Goal: Task Accomplishment & Management: Manage account settings

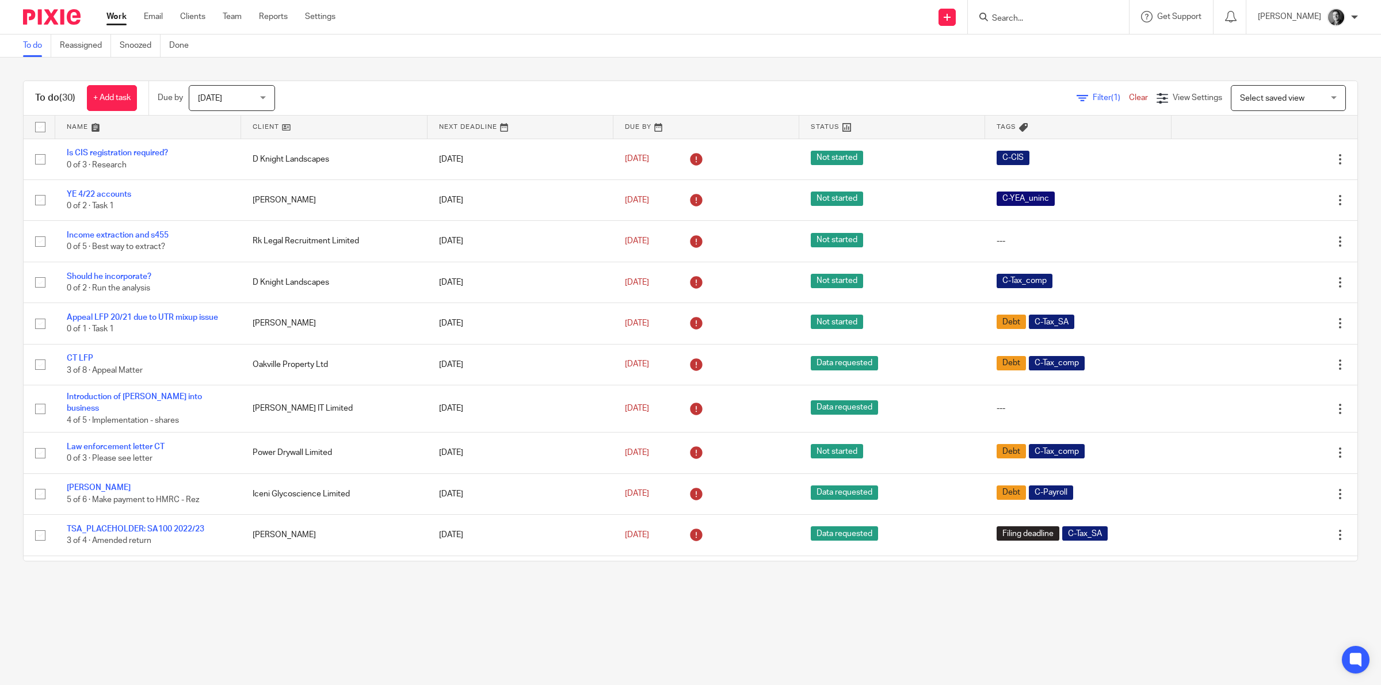
click at [1030, 16] on input "Search" at bounding box center [1043, 19] width 104 height 10
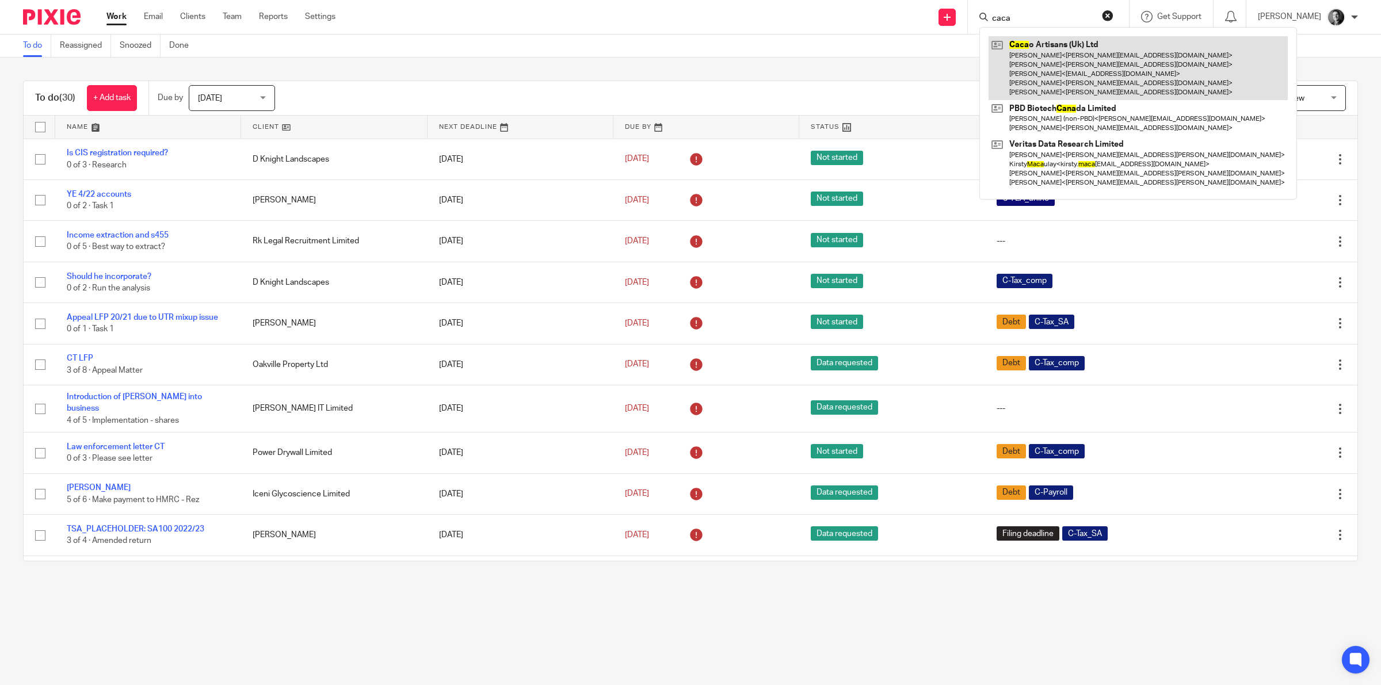
type input "caca"
click at [1019, 52] on link at bounding box center [1138, 68] width 299 height 64
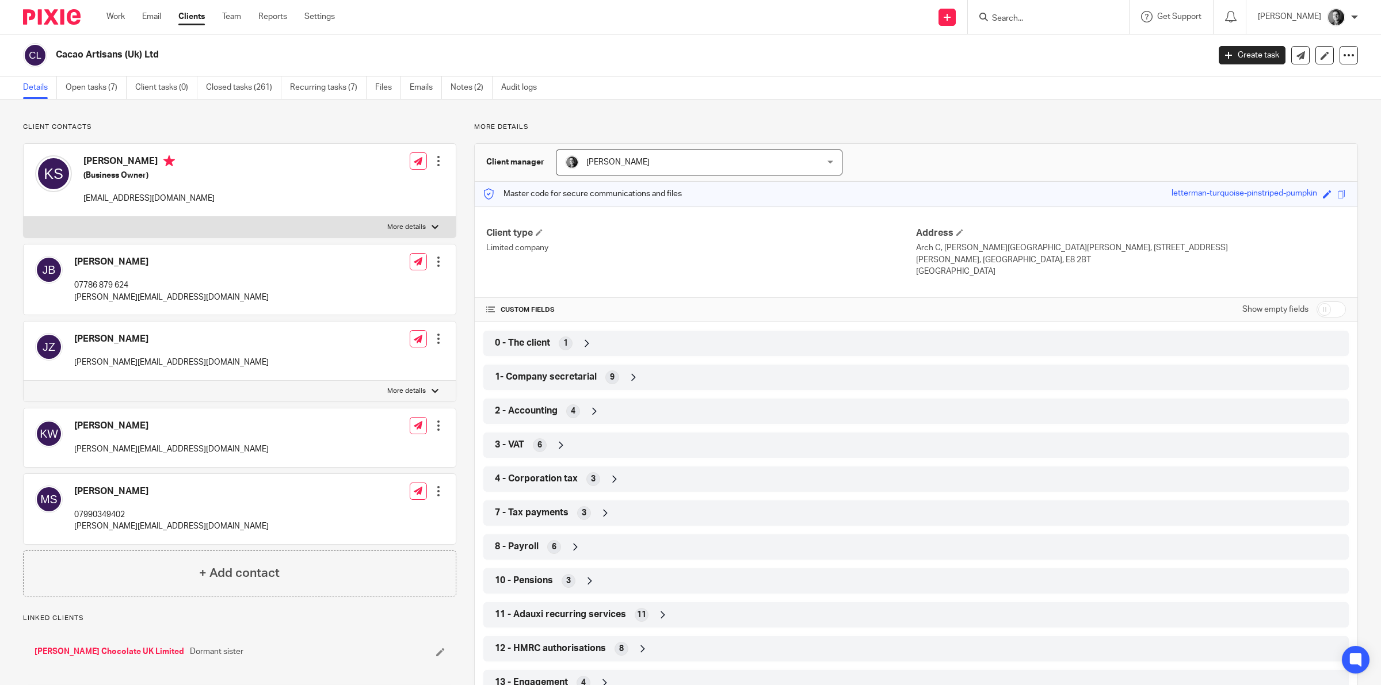
click at [632, 378] on icon at bounding box center [634, 378] width 12 height 12
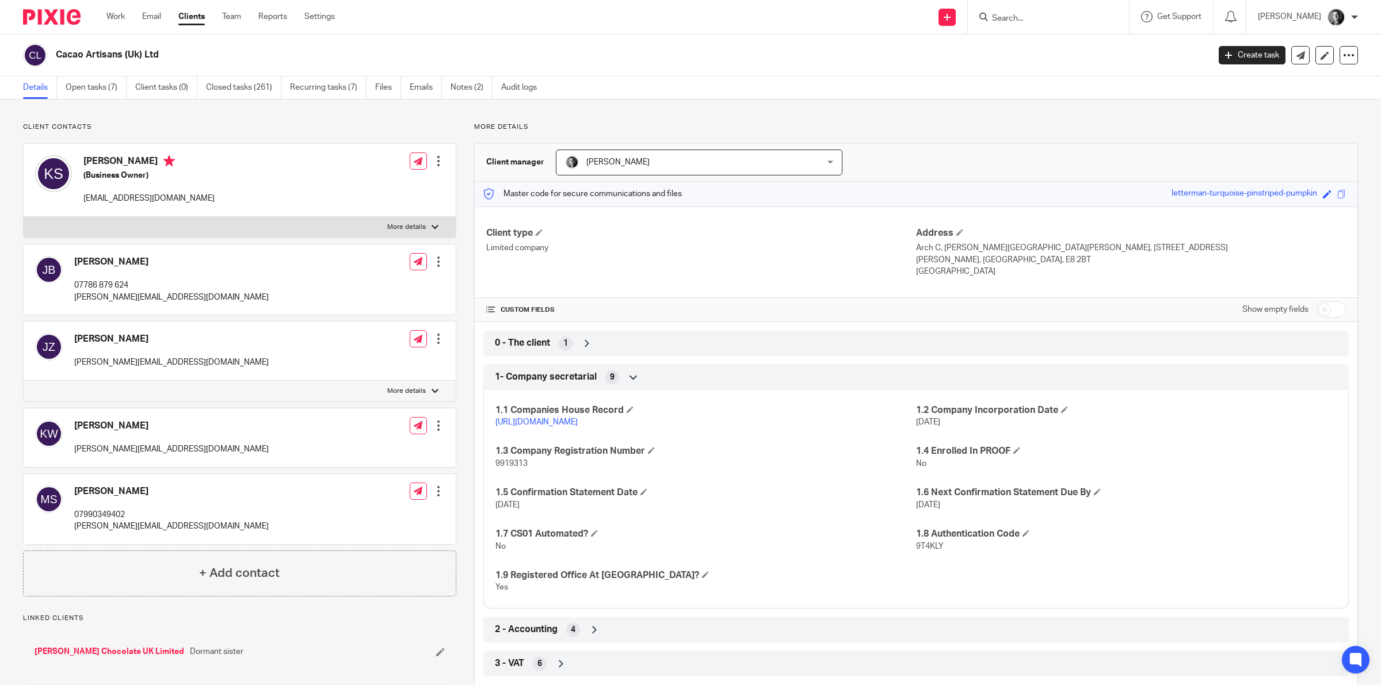
click at [512, 467] on span "9919313" at bounding box center [512, 464] width 32 height 8
copy span "9919313"
click at [119, 87] on link "Open tasks (7)" at bounding box center [96, 88] width 61 height 22
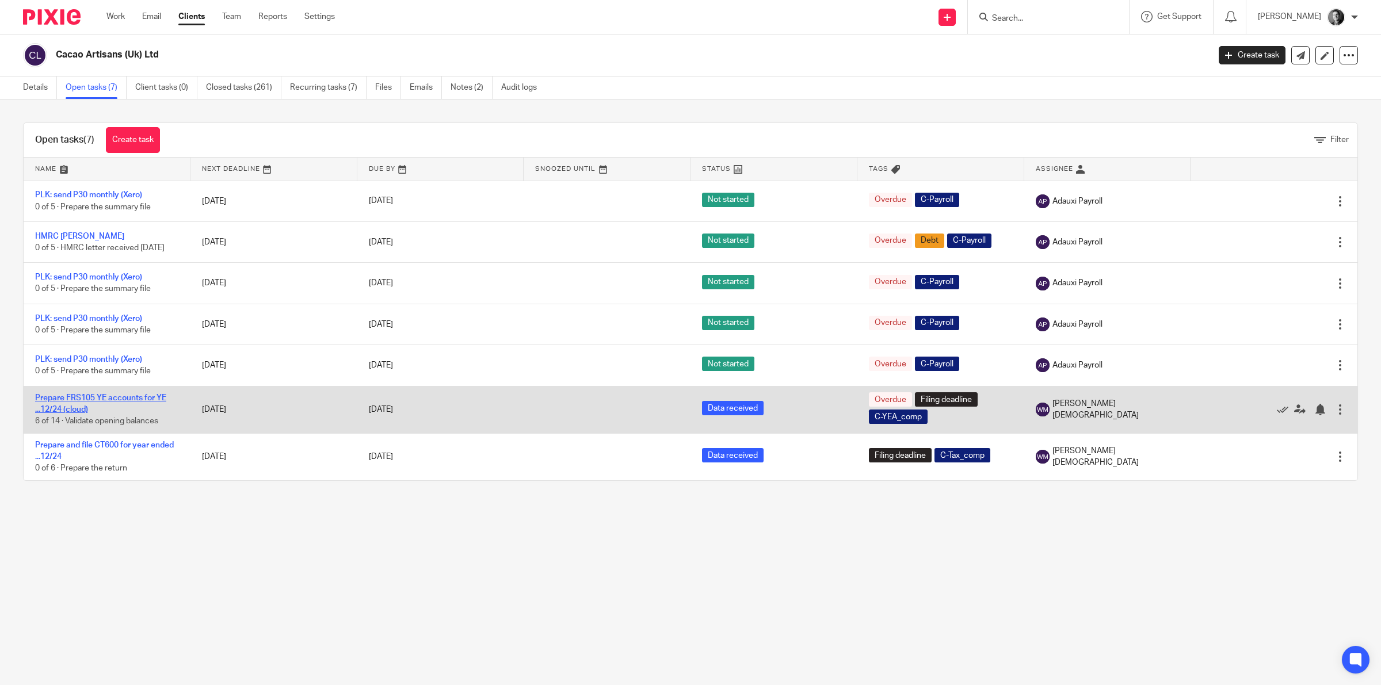
click at [127, 401] on link "Prepare FRS105 YE accounts for YE ...12/24 (cloud)" at bounding box center [100, 404] width 131 height 20
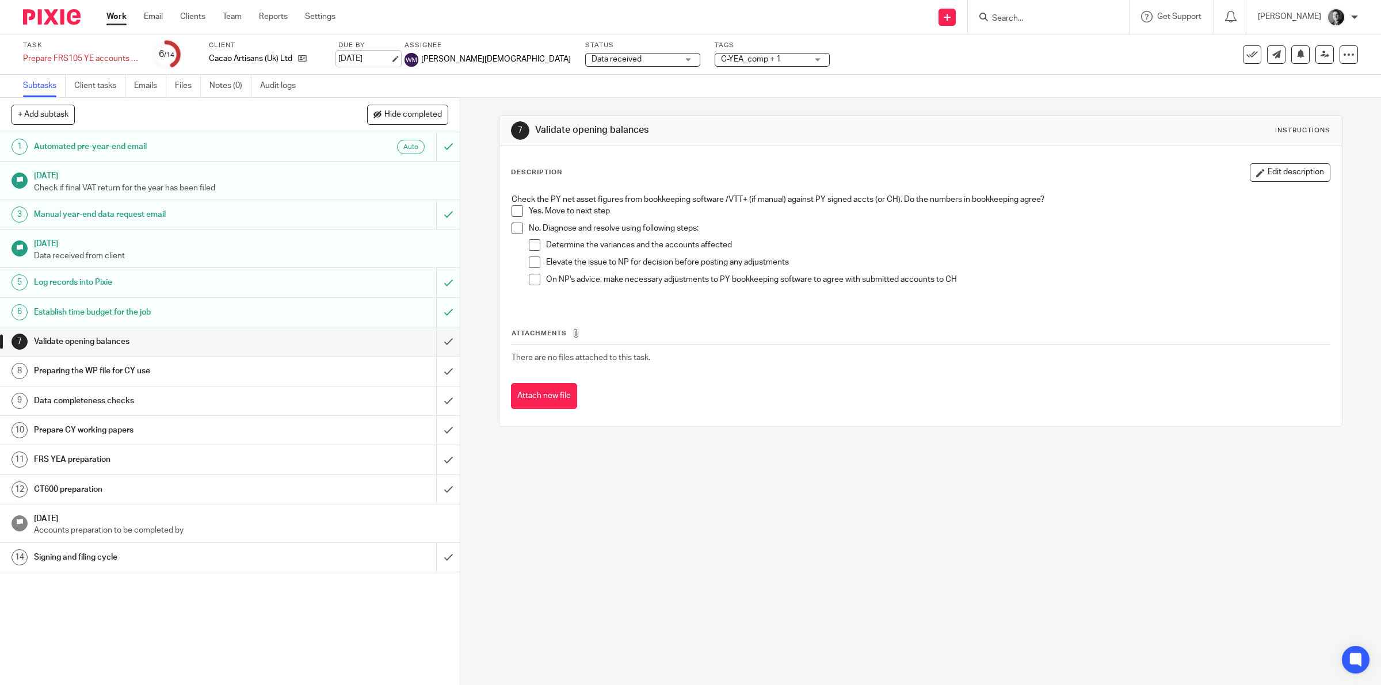
click at [377, 56] on link "[DATE]" at bounding box center [364, 59] width 52 height 12
click at [98, 59] on div "Prepare FRS105 YE accounts for YE ...12/24 (cloud) Save Prepare FRS105 YE accou…" at bounding box center [80, 59] width 115 height 12
type input "Prepare FRS105 YE accounts for YE ...12/24 (cloud) EXTENSION GRANTED"
click at [1014, 16] on input "Search" at bounding box center [1043, 19] width 104 height 10
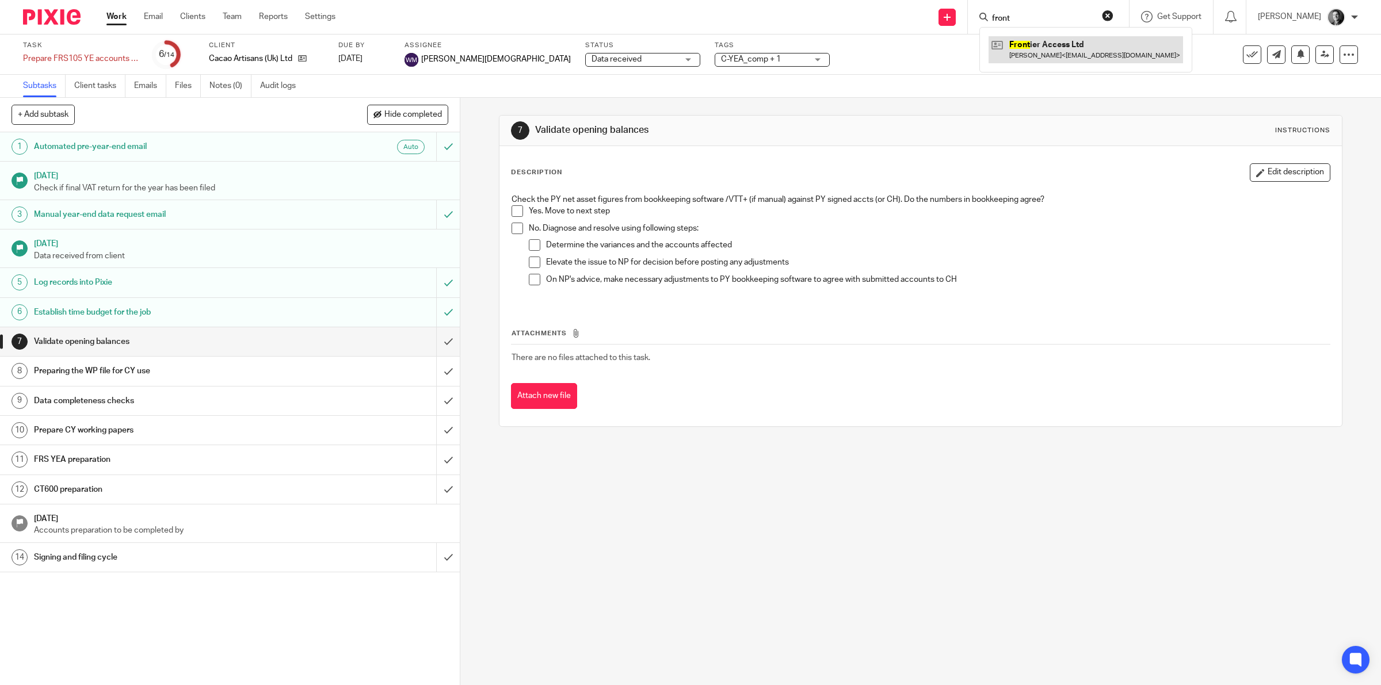
type input "front"
click at [1028, 47] on link at bounding box center [1086, 49] width 195 height 26
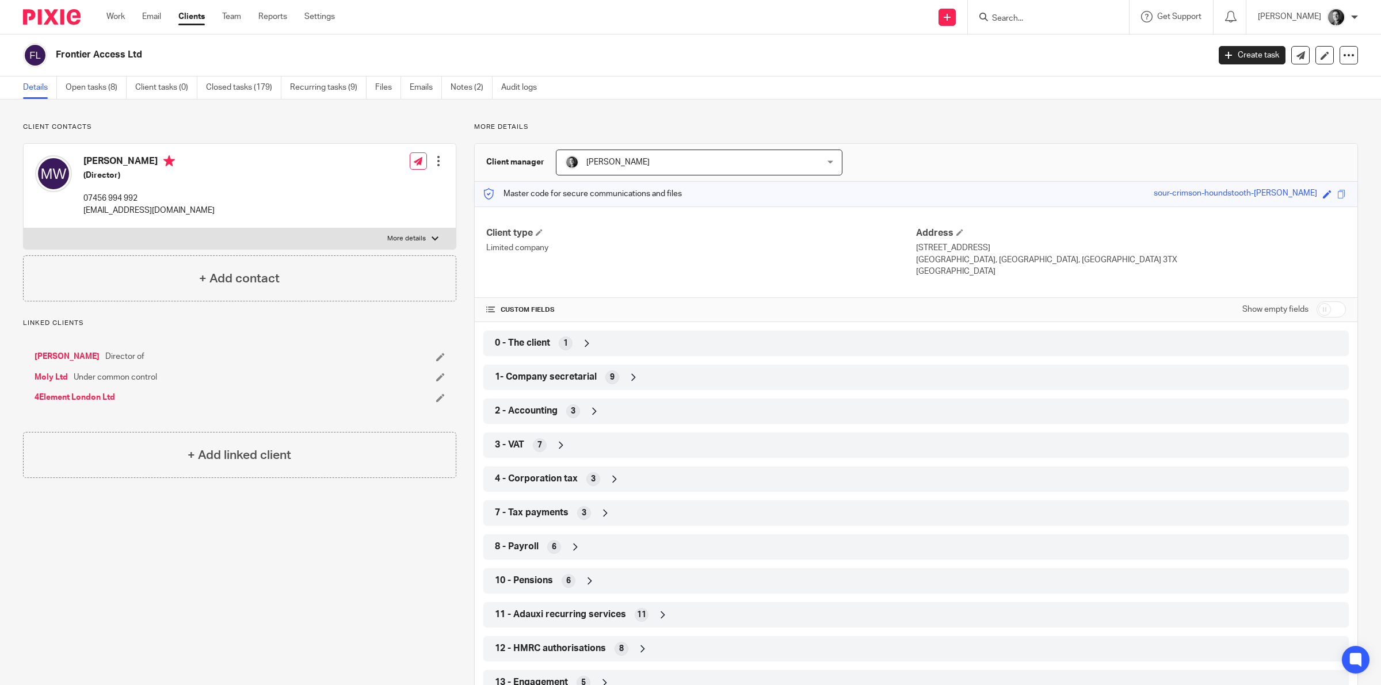
click at [628, 374] on icon at bounding box center [634, 378] width 12 height 12
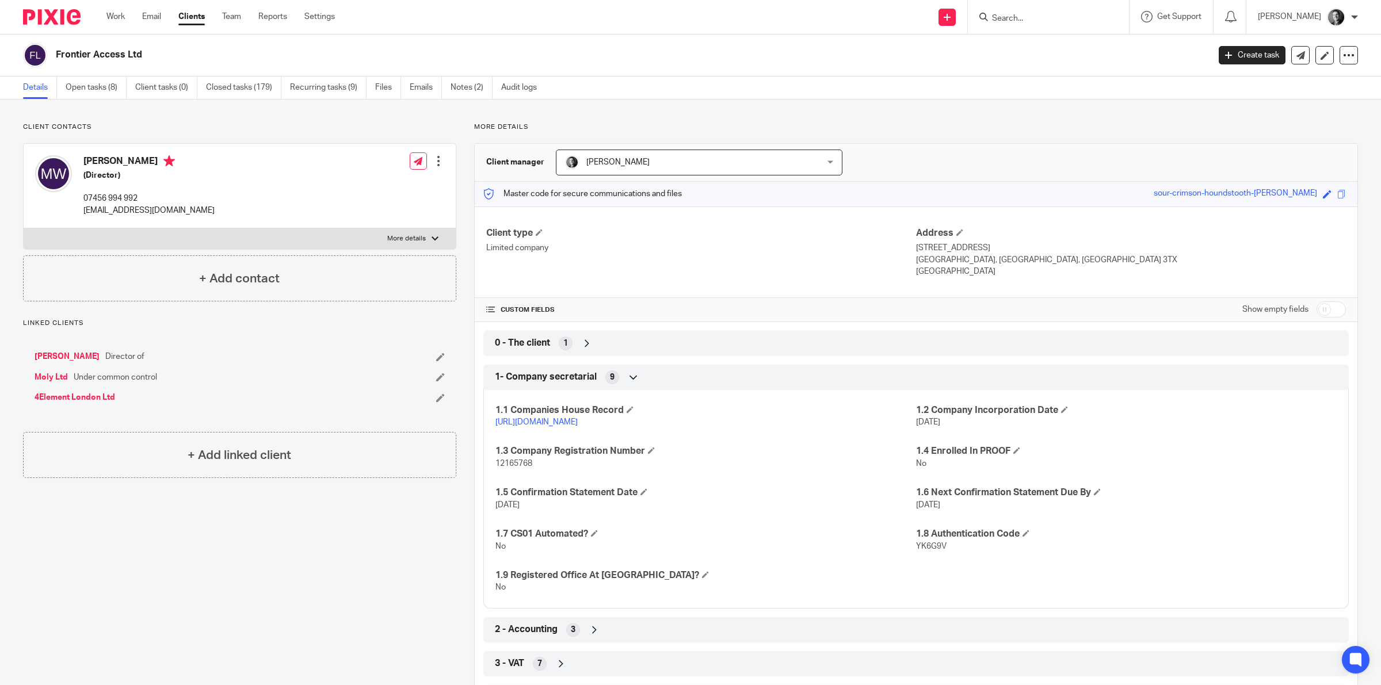
click at [524, 460] on span "12165768" at bounding box center [514, 464] width 37 height 8
copy span "12165768"
click at [1006, 21] on input "Search" at bounding box center [1043, 19] width 104 height 10
click at [300, 132] on div "Client contacts Maciej Wojtal (Director) 07456 994 992 mw@amteloncapital.com Ed…" at bounding box center [239, 212] width 433 height 179
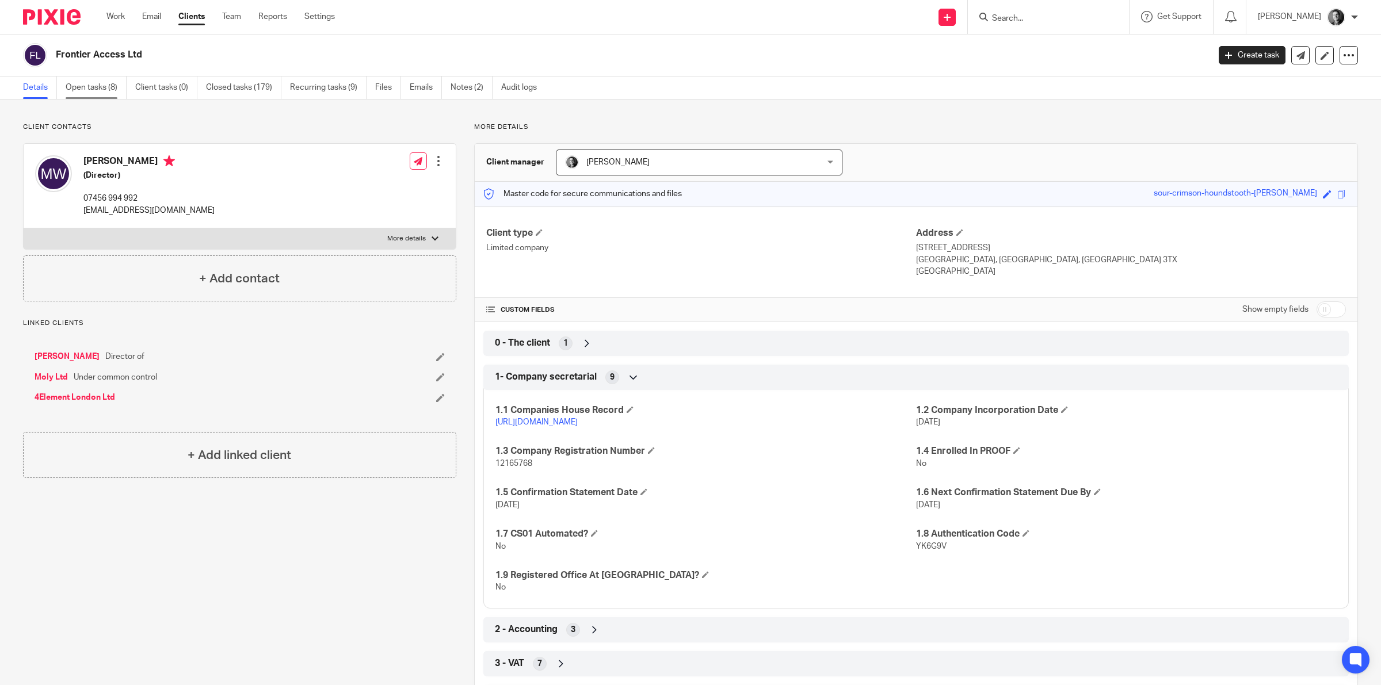
click at [104, 84] on link "Open tasks (8)" at bounding box center [96, 88] width 61 height 22
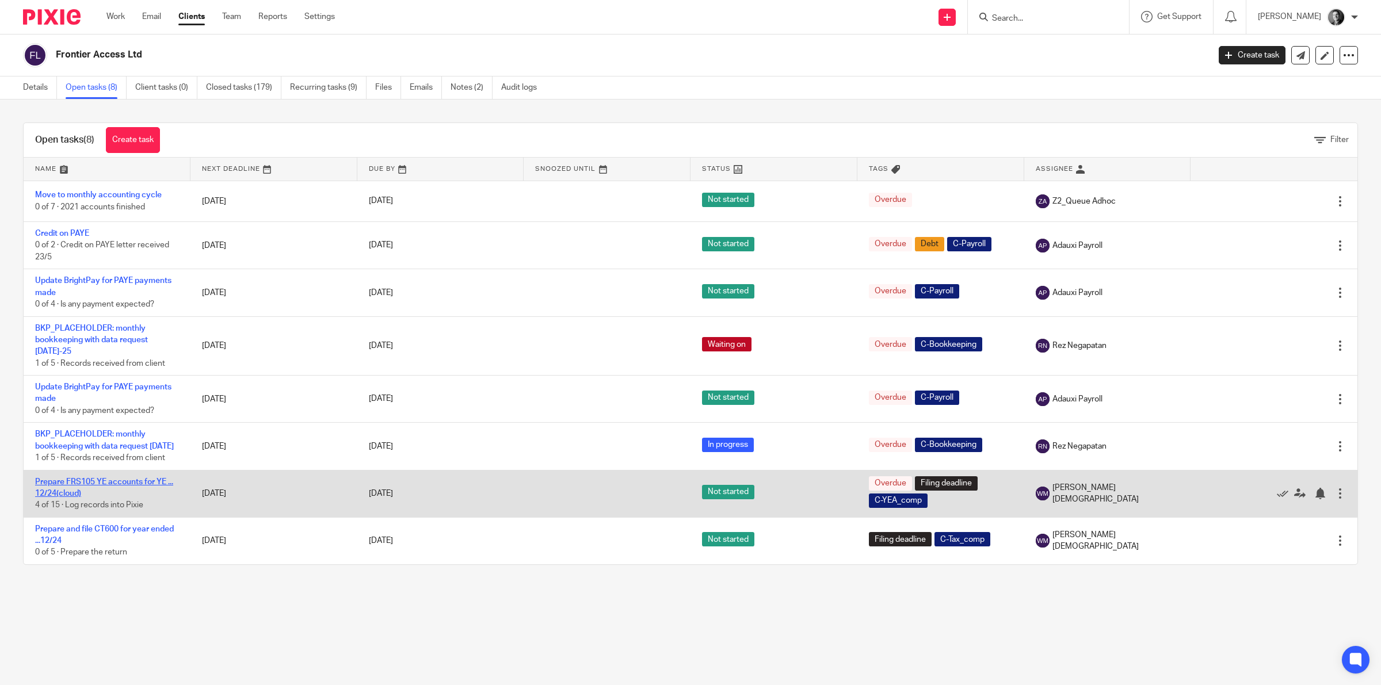
click at [139, 478] on link "Prepare FRS105 YE accounts for YE ... 12/24(cloud)" at bounding box center [104, 488] width 138 height 20
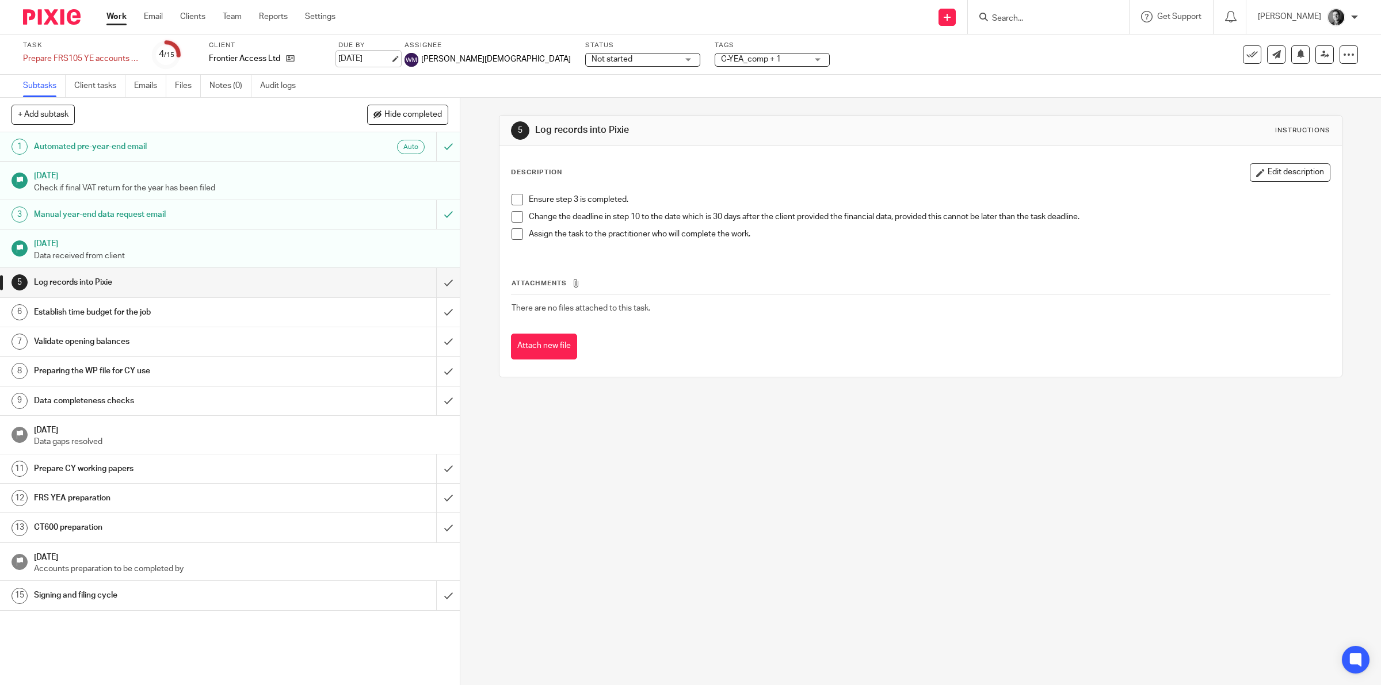
click at [367, 59] on link "[DATE]" at bounding box center [364, 59] width 52 height 12
click at [105, 58] on div "Prepare FRS105 YE accounts for YE ... 12/24(cloud) Save Prepare FRS105 YE accou…" at bounding box center [80, 57] width 115 height 12
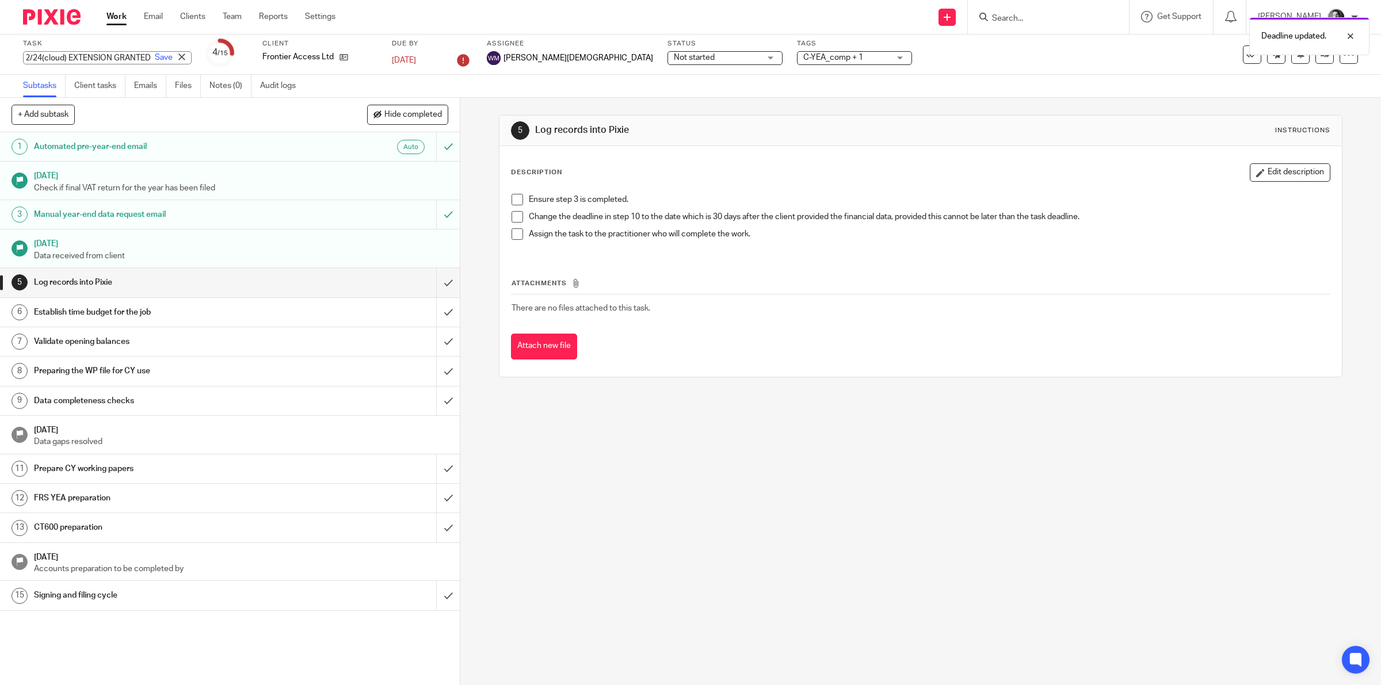
scroll to position [0, 164]
type input "Prepare FRS105 YE accounts for YE ... 12/24(cloud) EXTENSION GRANTED"
